Goal: Information Seeking & Learning: Find specific fact

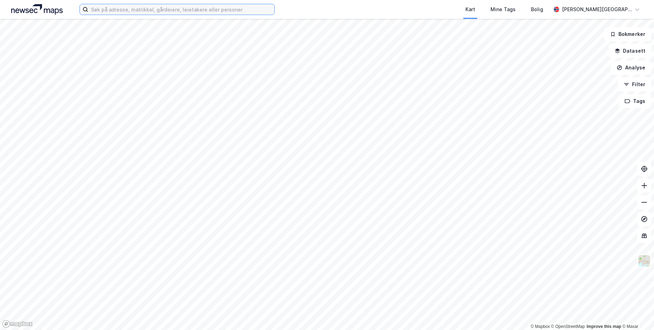
click at [164, 7] on input at bounding box center [181, 9] width 186 height 10
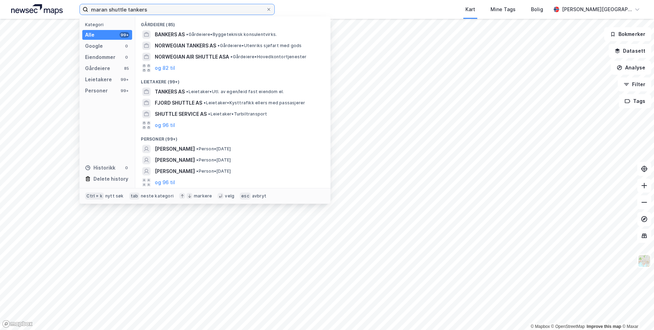
drag, startPoint x: 164, startPoint y: 7, endPoint x: 39, endPoint y: -11, distance: 125.8
click at [39, 0] on html "maran shuttle tankers Kategori Alle 99+ Google 0 Eiendommer 0 Gårdeiere 85 Leie…" at bounding box center [327, 165] width 654 height 330
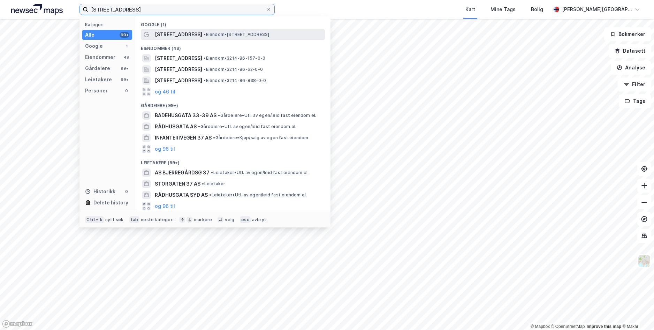
type input "[STREET_ADDRESS]"
click at [265, 37] on span "• Eiendom • [STREET_ADDRESS]" at bounding box center [237, 35] width 66 height 6
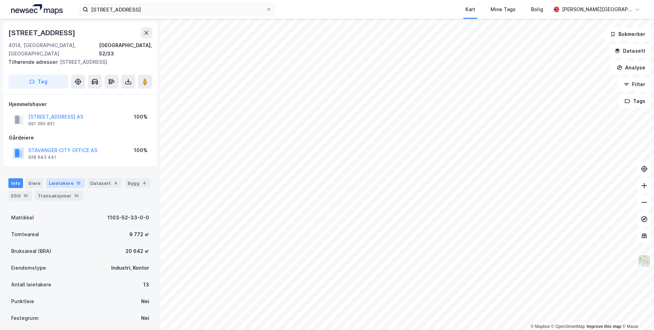
click at [75, 180] on div "13" at bounding box center [78, 183] width 7 height 7
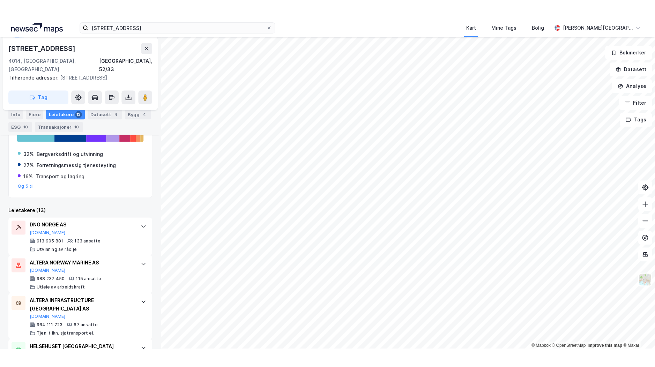
scroll to position [171, 0]
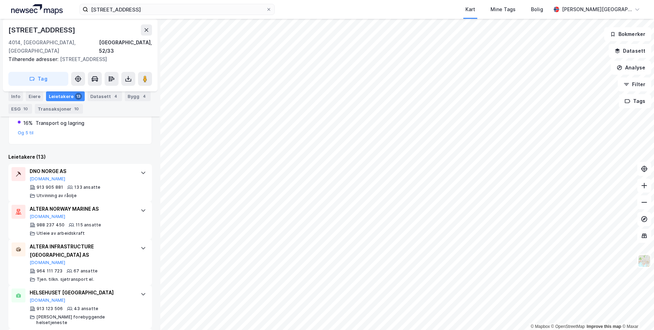
click at [154, 17] on div "[STREET_ADDRESS] Kart Mine Tags Bolig [PERSON_NAME][GEOGRAPHIC_DATA]" at bounding box center [327, 9] width 654 height 19
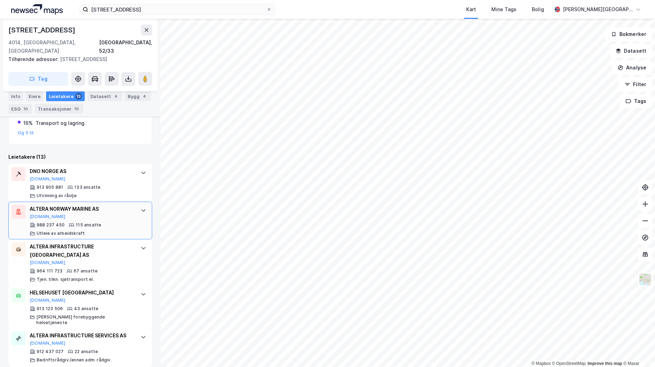
click at [115, 222] on div "988 237 450 115 ansatte Utleie av arbeidskraft" at bounding box center [82, 229] width 104 height 14
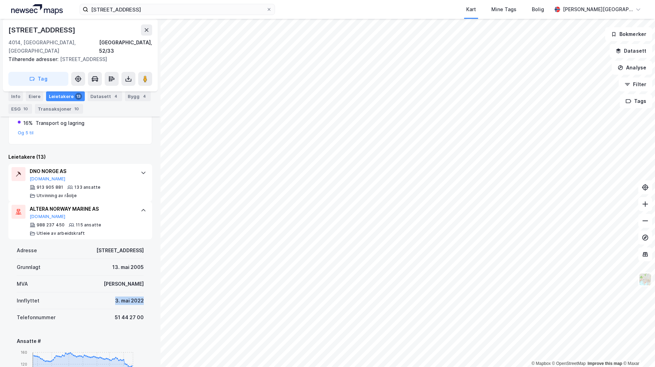
drag, startPoint x: 118, startPoint y: 291, endPoint x: 144, endPoint y: 295, distance: 26.5
drag, startPoint x: 144, startPoint y: 295, endPoint x: 135, endPoint y: 294, distance: 9.6
click at [135, 297] on div "3. mai 2022" at bounding box center [129, 301] width 29 height 8
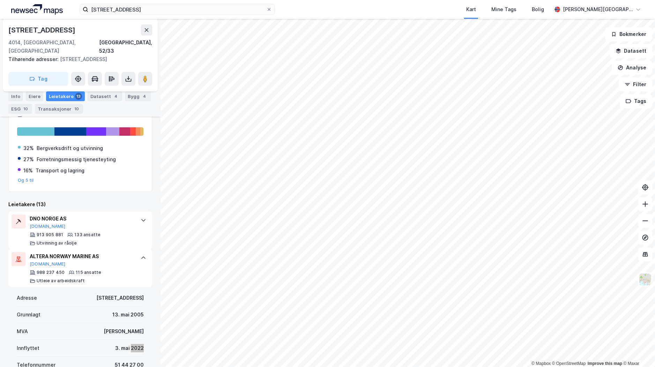
scroll to position [67, 0]
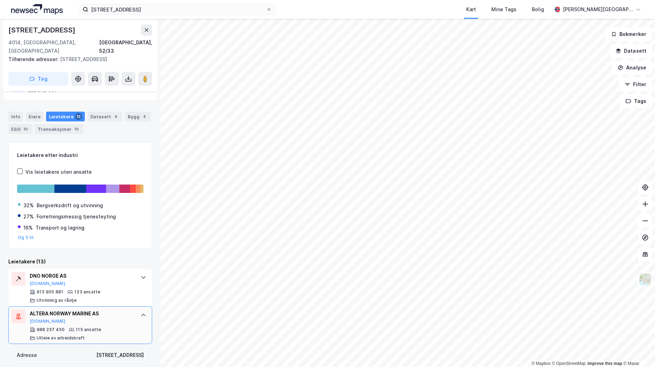
click at [137, 320] on div "ALTERA NORWAY MARINE AS [DOMAIN_NAME] 988 237 450 115 ansatte Utleie av arbeids…" at bounding box center [80, 325] width 144 height 38
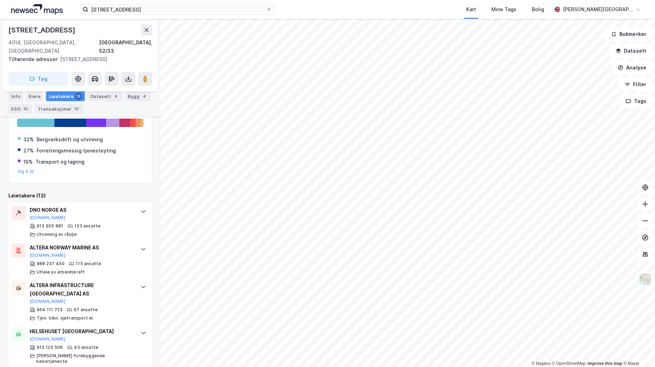
scroll to position [136, 0]
